Goal: Check status: Check status

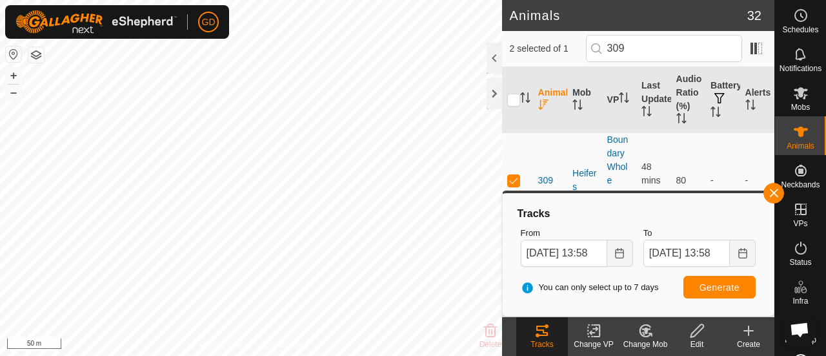
scroll to position [4285, 0]
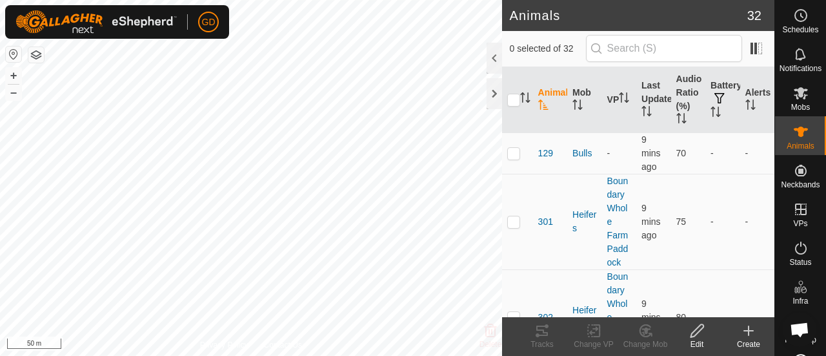
scroll to position [4285, 0]
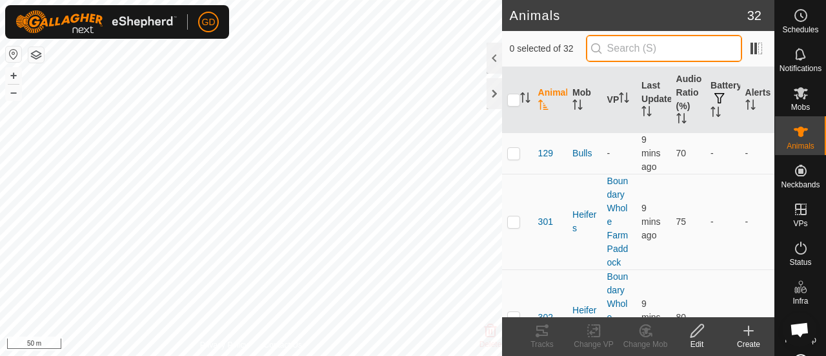
click at [650, 46] on input "text" at bounding box center [664, 48] width 156 height 27
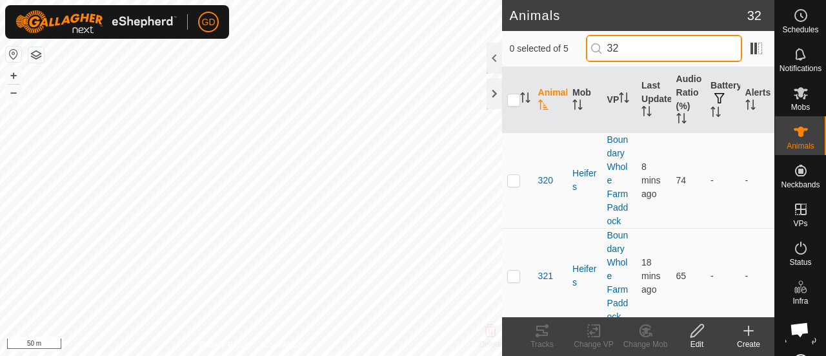
type input "325"
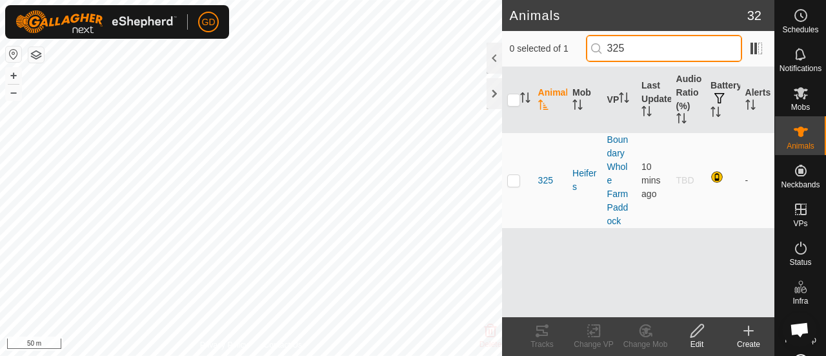
drag, startPoint x: 647, startPoint y: 45, endPoint x: 596, endPoint y: 39, distance: 51.4
click at [596, 39] on div "0 selected of 1 325" at bounding box center [638, 48] width 257 height 27
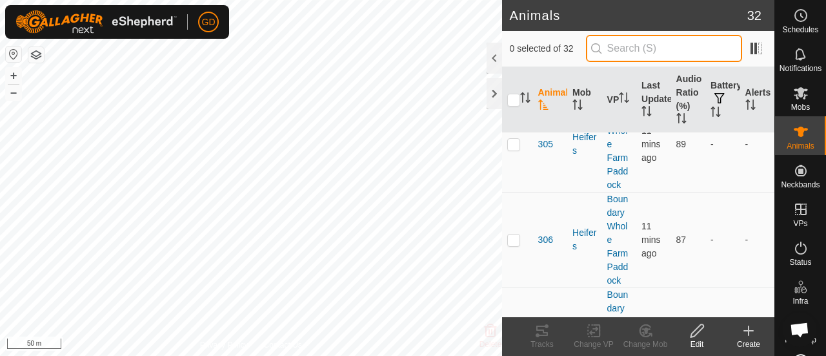
scroll to position [558, 0]
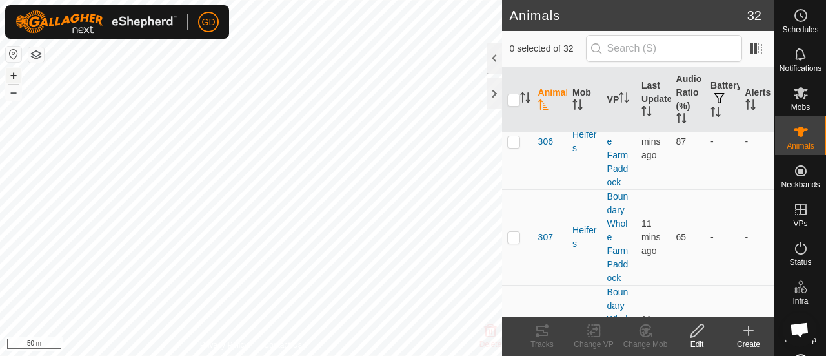
click at [12, 72] on button "+" at bounding box center [13, 75] width 15 height 15
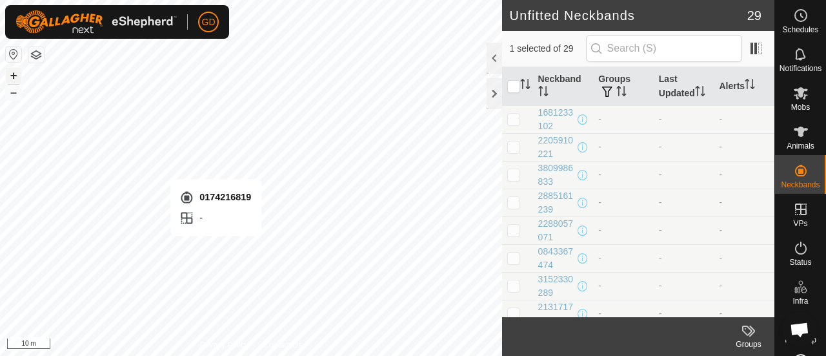
checkbox input "false"
checkbox input "true"
checkbox input "false"
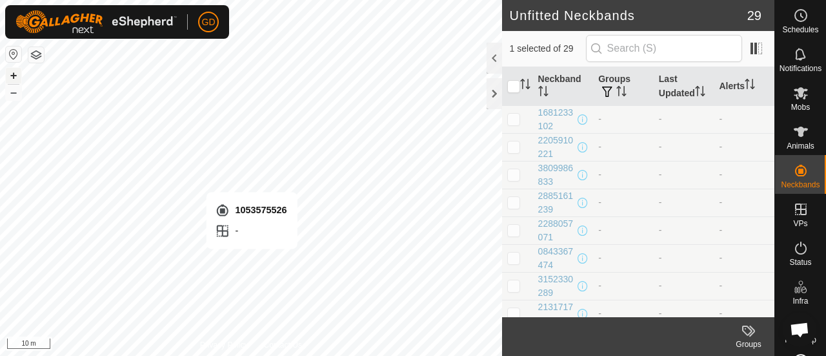
checkbox input "false"
checkbox input "true"
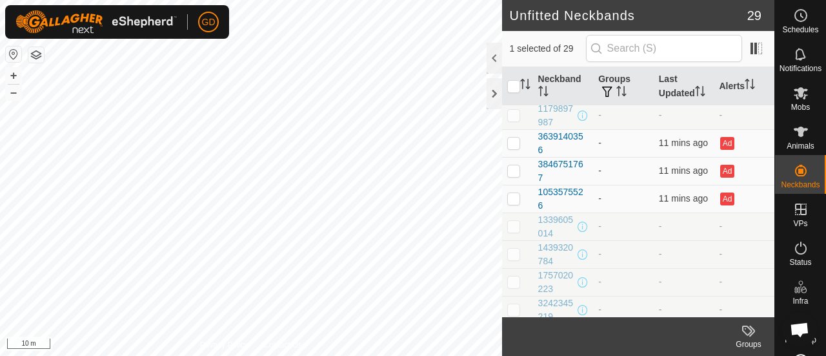
scroll to position [227, 0]
click at [512, 140] on p-checkbox at bounding box center [513, 141] width 13 height 10
checkbox input "true"
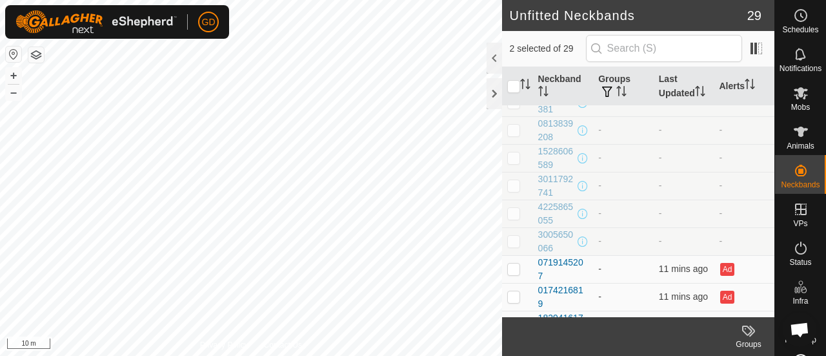
scroll to position [586, 0]
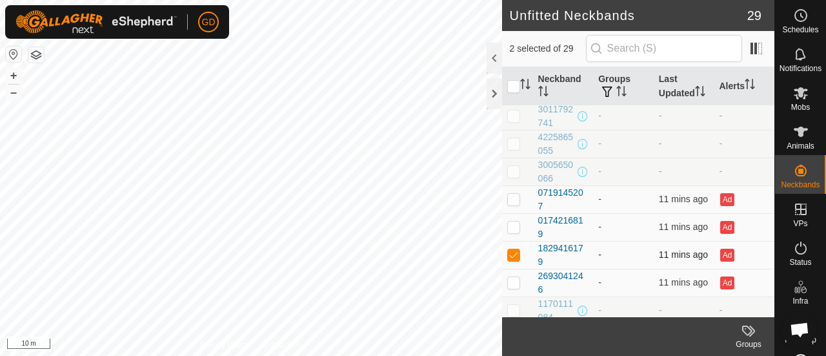
click at [515, 249] on p-checkbox at bounding box center [513, 254] width 13 height 10
checkbox input "false"
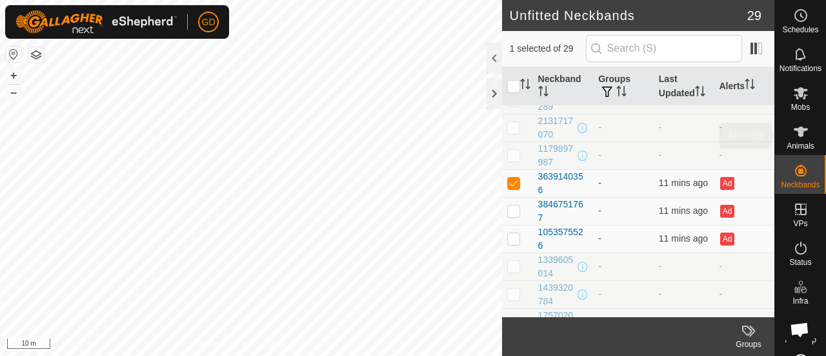
scroll to position [185, 0]
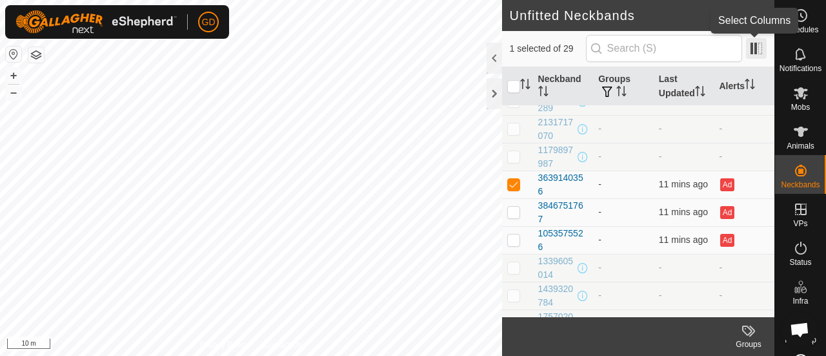
click at [751, 51] on span at bounding box center [756, 48] width 21 height 21
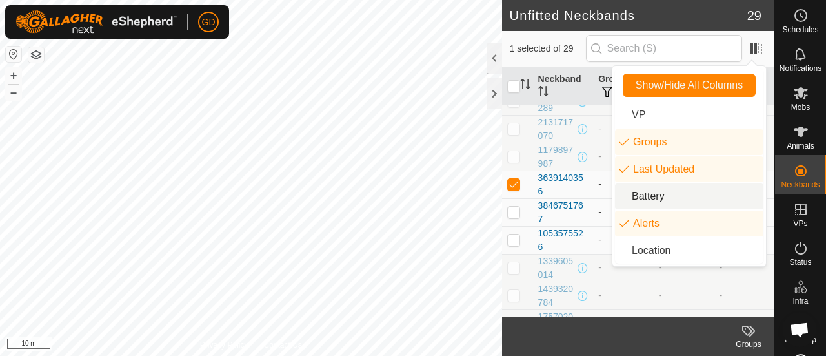
click at [645, 199] on li "Battery" at bounding box center [689, 196] width 148 height 26
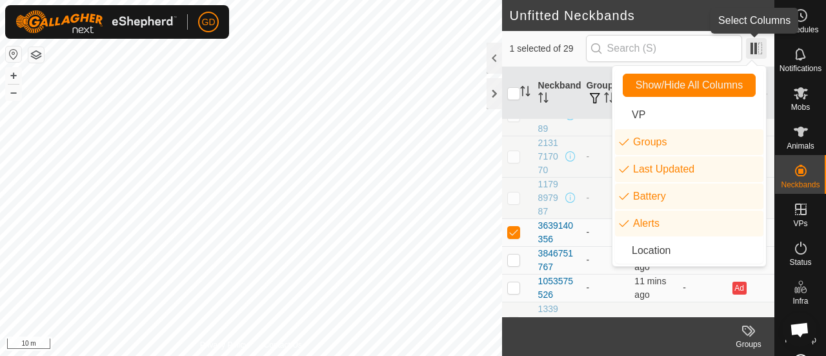
click at [752, 46] on span at bounding box center [756, 48] width 21 height 21
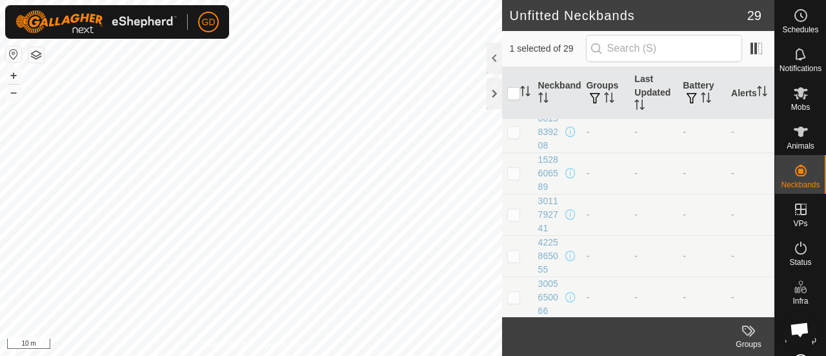
scroll to position [898, 0]
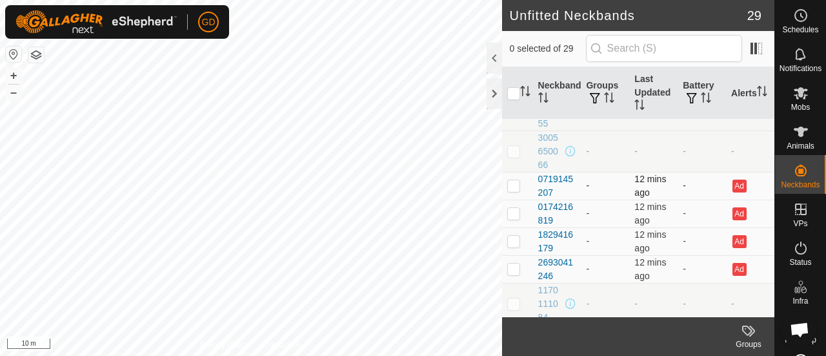
checkbox input "false"
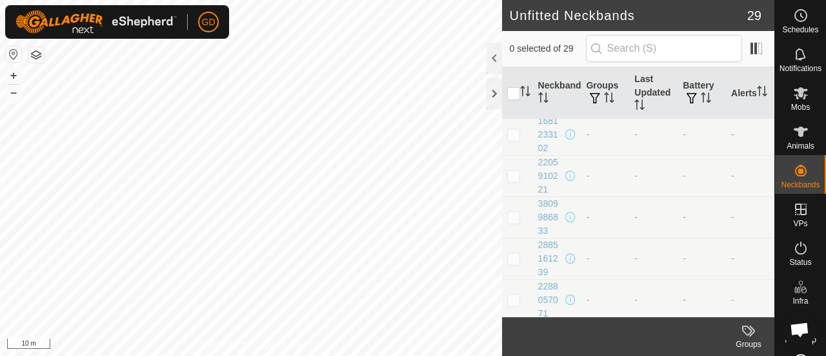
scroll to position [0, 0]
click at [17, 94] on button "–" at bounding box center [13, 92] width 15 height 15
click at [15, 94] on button "–" at bounding box center [13, 92] width 15 height 15
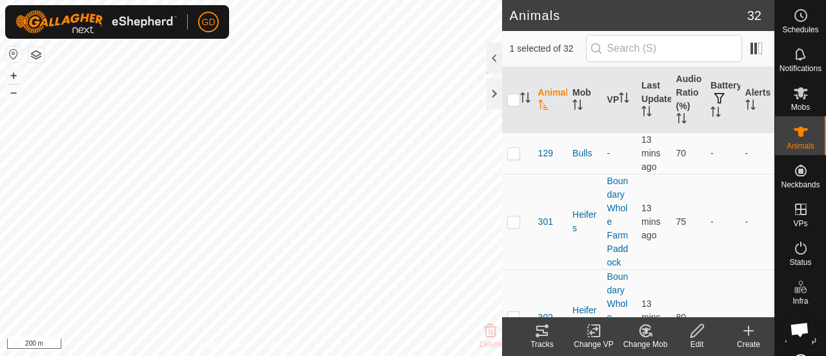
click at [538, 326] on icon at bounding box center [542, 330] width 12 height 10
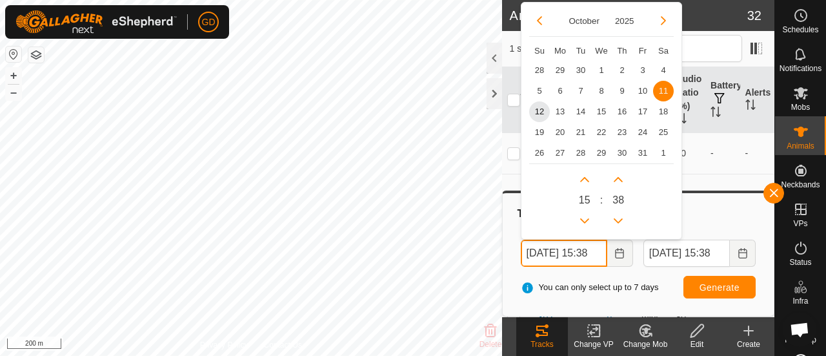
click at [539, 252] on input "[DATE] 15:38" at bounding box center [564, 252] width 86 height 27
click at [594, 251] on input "[DATE] 15:38" at bounding box center [564, 252] width 86 height 27
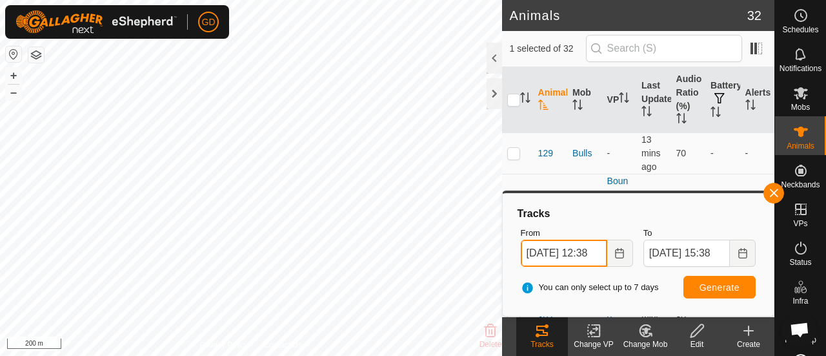
type input "[DATE] 12:38"
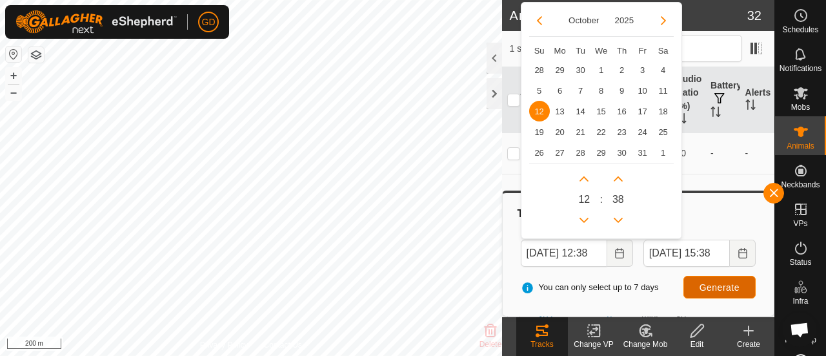
click at [712, 279] on button "Generate" at bounding box center [719, 287] width 72 height 23
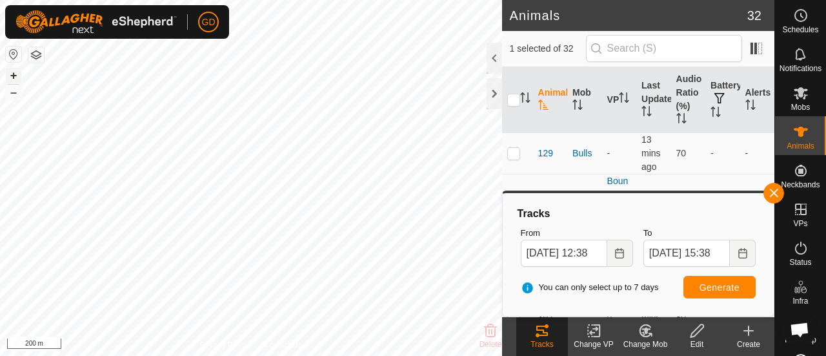
click at [15, 74] on button "+" at bounding box center [13, 75] width 15 height 15
